Goal: Transaction & Acquisition: Purchase product/service

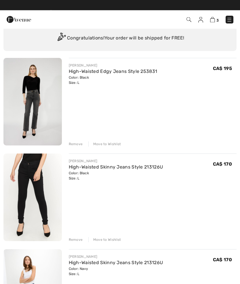
scroll to position [27, 0]
click at [114, 143] on div "Move to Wishlist" at bounding box center [104, 143] width 33 height 5
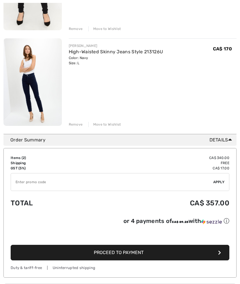
scroll to position [143, 0]
click at [64, 181] on input "TEXT" at bounding box center [112, 181] width 203 height 17
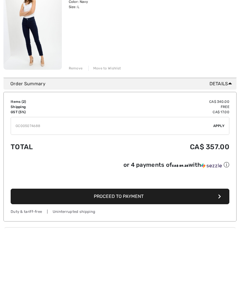
type input "GC005074688"
click at [220, 179] on span "Apply" at bounding box center [219, 181] width 12 height 5
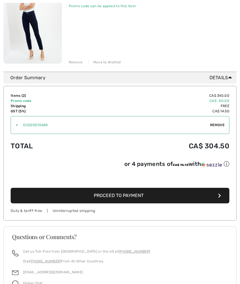
scroll to position [205, 0]
click at [152, 200] on button "Proceed to Payment" at bounding box center [120, 196] width 219 height 16
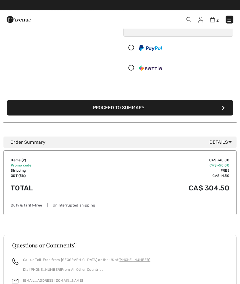
scroll to position [67, 0]
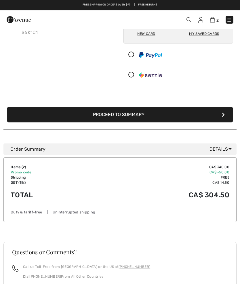
click at [169, 122] on button "Proceed to Summary" at bounding box center [120, 115] width 226 height 16
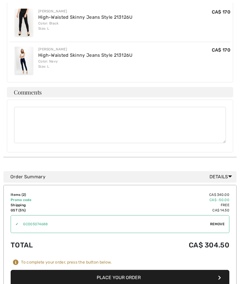
scroll to position [198, 0]
click at [128, 270] on button "Place Your Order" at bounding box center [120, 278] width 219 height 16
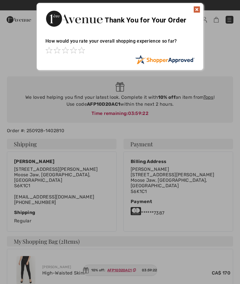
click at [197, 10] on img at bounding box center [197, 9] width 7 height 7
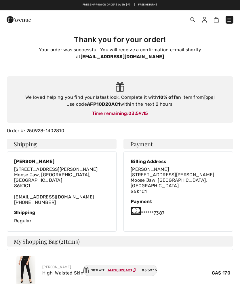
click at [123, 270] on ins "AFP10D20AC1" at bounding box center [120, 270] width 24 height 4
click at [208, 94] on link "Tops" at bounding box center [209, 96] width 10 height 5
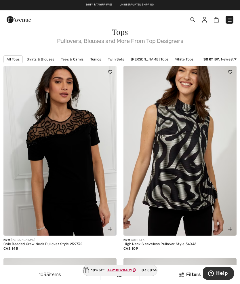
click at [200, 201] on img at bounding box center [180, 151] width 113 height 170
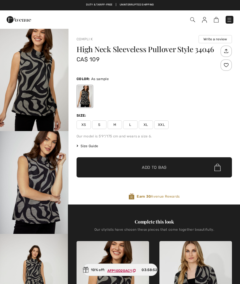
checkbox input "true"
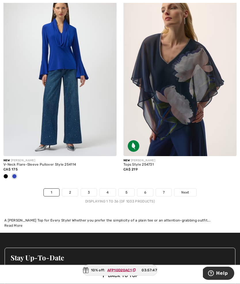
scroll to position [3528, 0]
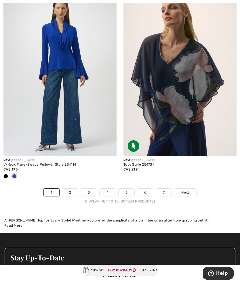
click at [189, 190] on span "Next" at bounding box center [185, 192] width 8 height 5
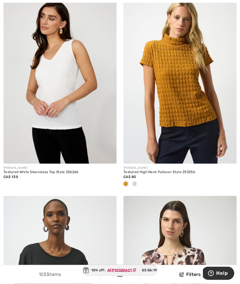
scroll to position [2722, 0]
click at [137, 180] on div at bounding box center [134, 184] width 9 height 10
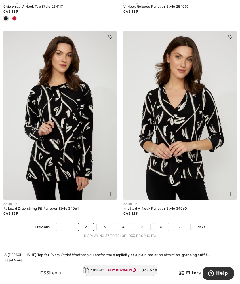
scroll to position [3487, 0]
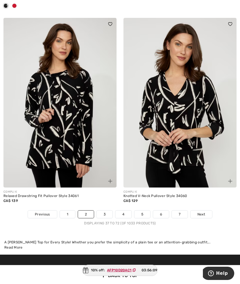
click at [105, 211] on link "3" at bounding box center [105, 214] width 16 height 7
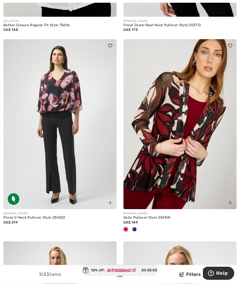
scroll to position [3187, 0]
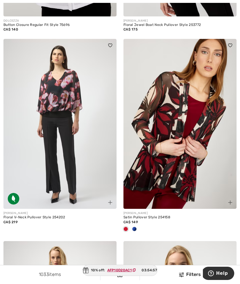
click at [137, 225] on div at bounding box center [134, 230] width 9 height 10
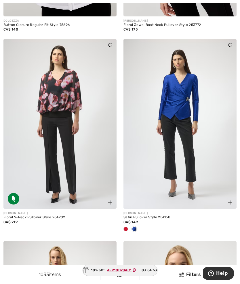
click at [127, 227] on span at bounding box center [126, 229] width 5 height 5
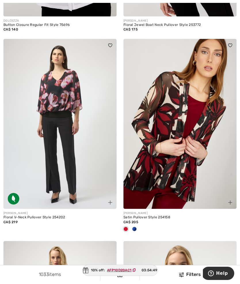
click at [137, 227] on span at bounding box center [134, 229] width 5 height 5
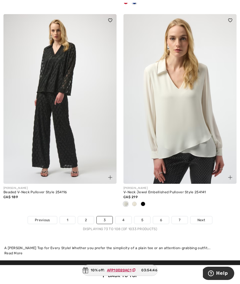
scroll to position [3415, 0]
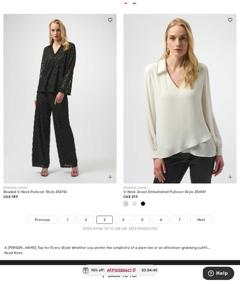
click at [124, 216] on link "4" at bounding box center [124, 219] width 16 height 7
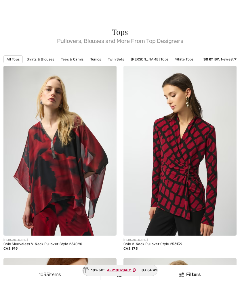
checkbox input "true"
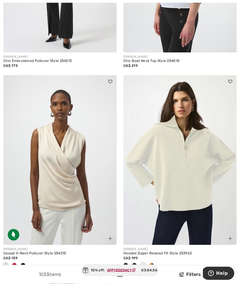
scroll to position [568, 0]
click at [152, 263] on span at bounding box center [152, 265] width 5 height 5
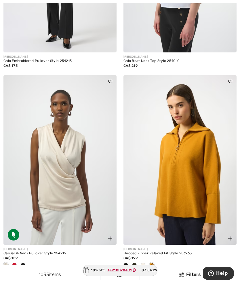
click at [137, 264] on div at bounding box center [134, 266] width 9 height 10
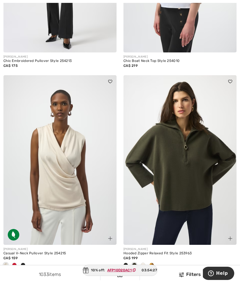
click at [129, 264] on div at bounding box center [126, 266] width 9 height 10
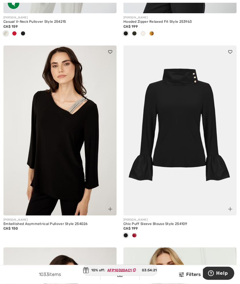
scroll to position [800, 0]
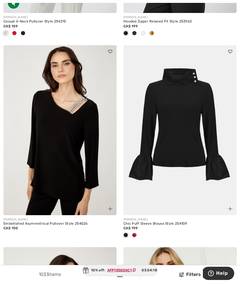
click at [137, 234] on span at bounding box center [134, 235] width 5 height 5
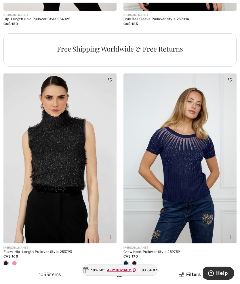
scroll to position [1207, 0]
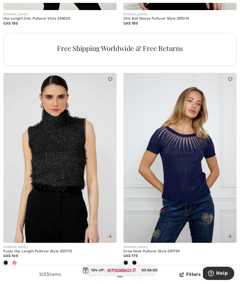
click at [189, 187] on img at bounding box center [180, 158] width 113 height 170
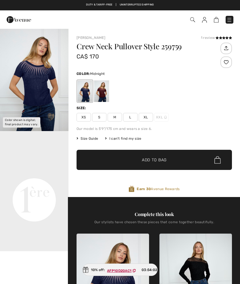
checkbox input "true"
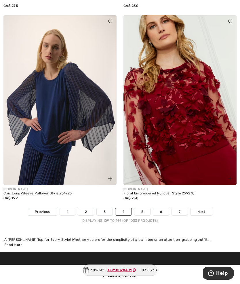
scroll to position [3461, 0]
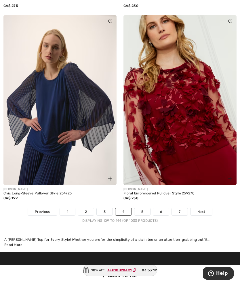
click at [145, 209] on link "5" at bounding box center [143, 211] width 16 height 7
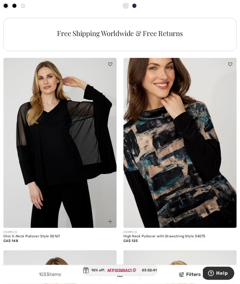
scroll to position [2484, 0]
click at [202, 179] on img at bounding box center [180, 143] width 113 height 170
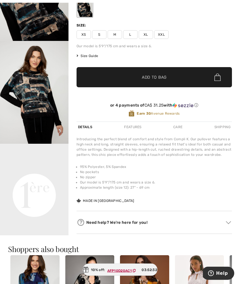
scroll to position [90, 0]
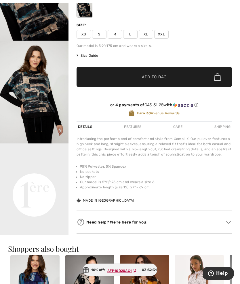
click at [41, 178] on video "Your browser does not support the video tag." at bounding box center [34, 160] width 69 height 34
click at [44, 178] on video "Your browser does not support the video tag." at bounding box center [34, 160] width 69 height 34
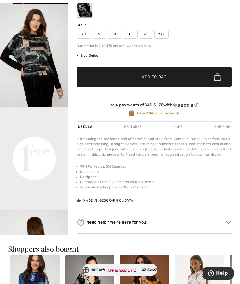
scroll to position [37, 0]
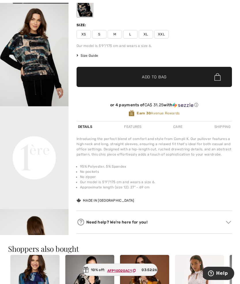
click at [45, 141] on video "Your browser does not support the video tag." at bounding box center [34, 123] width 69 height 34
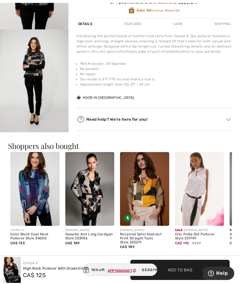
scroll to position [195, 0]
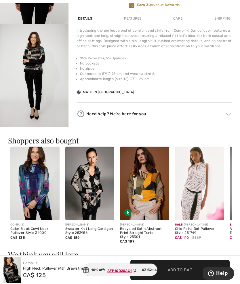
click at [35, 195] on img at bounding box center [34, 184] width 49 height 74
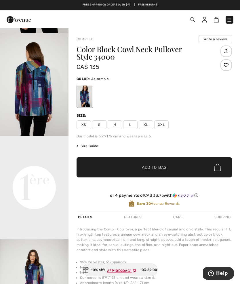
scroll to position [97, 0]
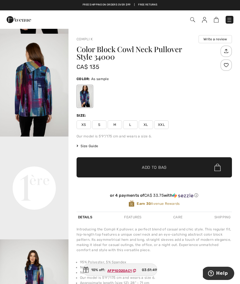
click at [97, 146] on span "Size Guide" at bounding box center [88, 145] width 22 height 5
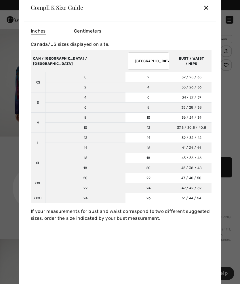
click at [209, 5] on div "✕" at bounding box center [206, 7] width 6 height 12
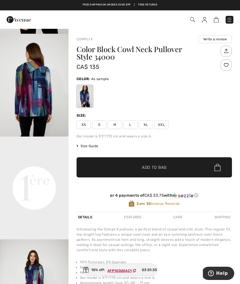
click at [116, 126] on span "M" at bounding box center [115, 124] width 14 height 9
click at [96, 147] on span "Size Guide" at bounding box center [88, 145] width 22 height 5
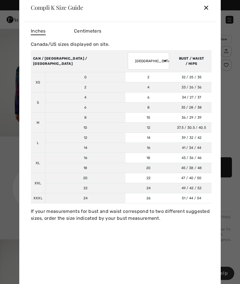
click at [208, 10] on div "✕" at bounding box center [206, 7] width 6 height 12
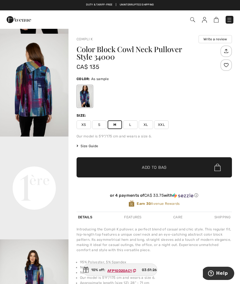
click at [132, 127] on span "L" at bounding box center [130, 124] width 14 height 9
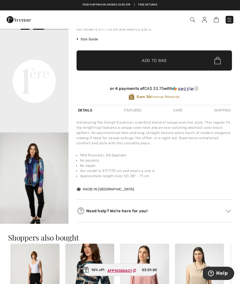
scroll to position [94, 0]
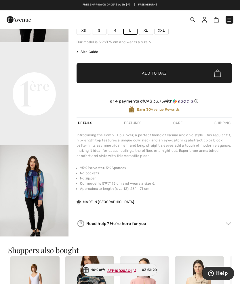
click at [165, 75] on span "Add to Bag" at bounding box center [154, 73] width 25 height 6
click at [214, 21] on img at bounding box center [213, 19] width 5 height 5
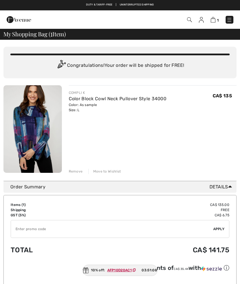
click at [128, 270] on ins "AFP10D20AC1" at bounding box center [119, 270] width 24 height 4
click at [191, 20] on img at bounding box center [189, 19] width 5 height 5
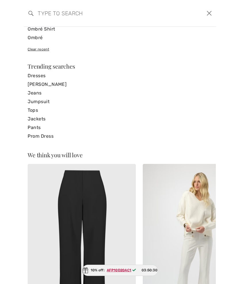
scroll to position [87, 0]
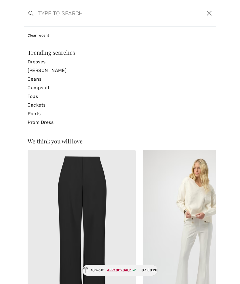
click at [34, 94] on link "Tops" at bounding box center [120, 96] width 185 height 9
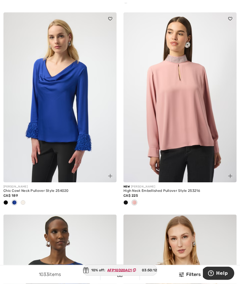
scroll to position [2067, 0]
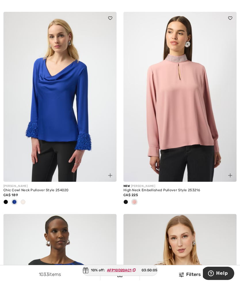
click at [127, 201] on span at bounding box center [126, 202] width 5 height 5
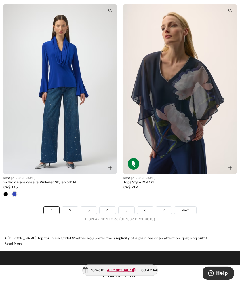
scroll to position [3510, 0]
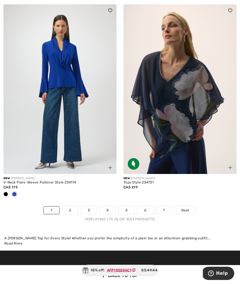
click at [188, 208] on span "Next" at bounding box center [185, 210] width 8 height 5
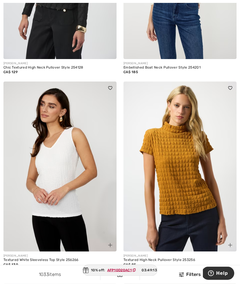
scroll to position [2648, 0]
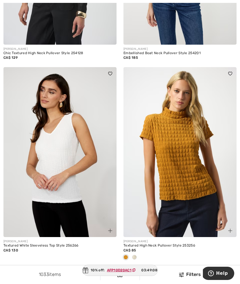
click at [201, 175] on img at bounding box center [180, 152] width 113 height 170
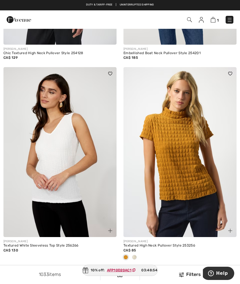
click at [81, 162] on img at bounding box center [59, 152] width 113 height 170
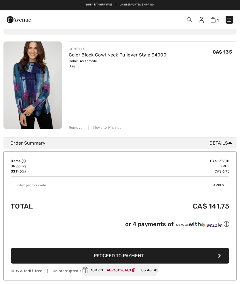
scroll to position [43, 0]
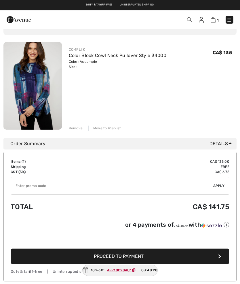
click at [131, 183] on input "TEXT" at bounding box center [112, 185] width 203 height 17
click at [84, 187] on input "TEXT" at bounding box center [112, 185] width 203 height 17
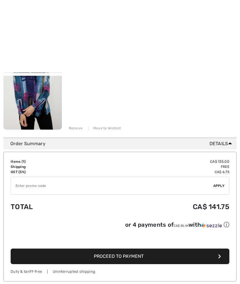
scroll to position [138, 0]
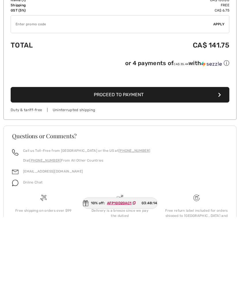
click at [125, 268] on ins "AFP10D20AC1" at bounding box center [119, 270] width 24 height 4
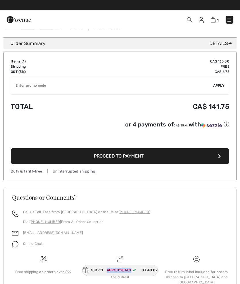
click at [35, 85] on input "TEXT" at bounding box center [112, 85] width 203 height 17
paste input "AFP10D20AC1"
type input "AFP10D20AC1"
click at [219, 85] on span "Apply" at bounding box center [219, 85] width 12 height 5
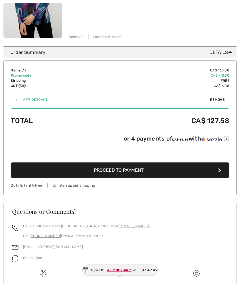
scroll to position [135, 0]
click at [147, 171] on button "Proceed to Payment" at bounding box center [120, 170] width 219 height 16
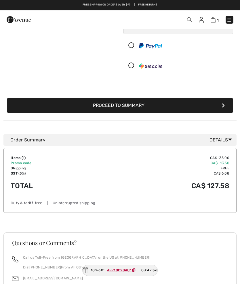
scroll to position [74, 0]
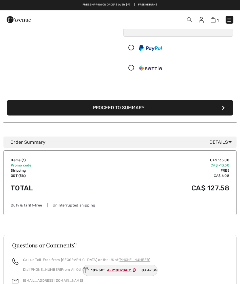
click at [162, 116] on button "Proceed to Summary" at bounding box center [120, 108] width 226 height 16
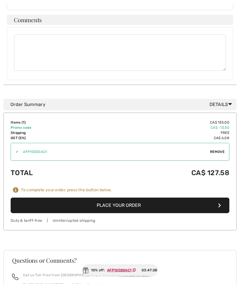
scroll to position [245, 0]
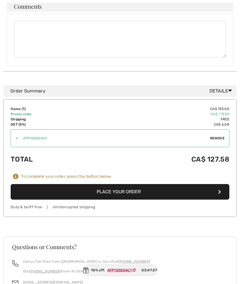
click at [154, 184] on button "Place Your Order" at bounding box center [120, 192] width 219 height 16
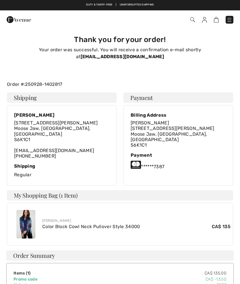
checkbox input "true"
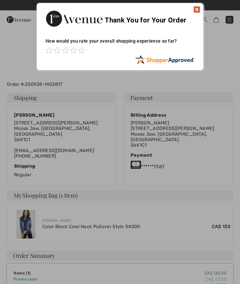
click at [203, 132] on div at bounding box center [120, 142] width 240 height 284
click at [196, 17] on div "Thank You for Your Order" at bounding box center [120, 17] width 167 height 29
click at [197, 12] on img at bounding box center [197, 9] width 7 height 7
